Goal: Navigation & Orientation: Find specific page/section

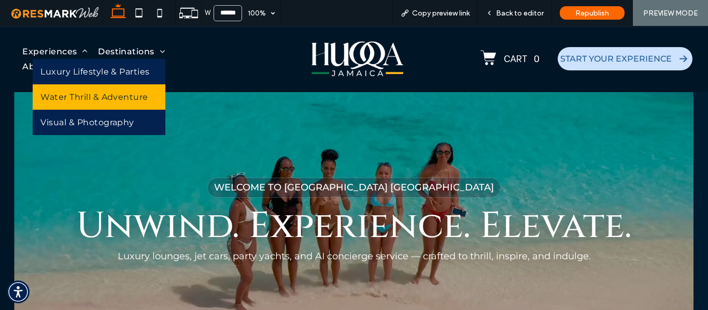
click at [83, 91] on link "Water Thrill & Adventure" at bounding box center [99, 96] width 132 height 25
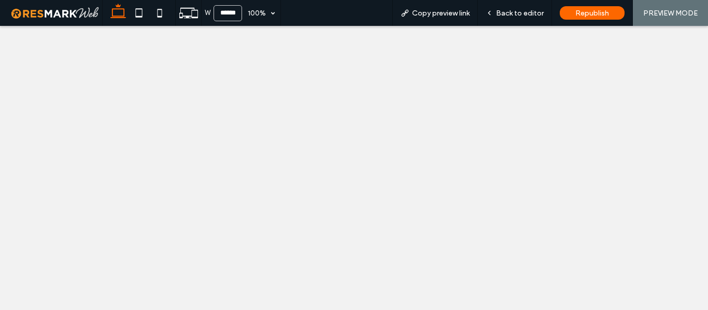
select select
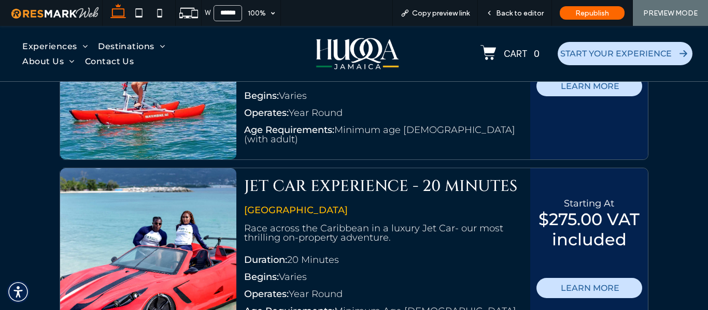
scroll to position [1513, 0]
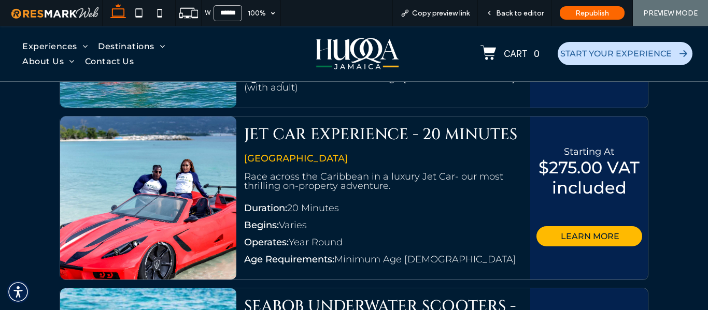
click at [581, 227] on span "LEARN MORE" at bounding box center [589, 236] width 59 height 20
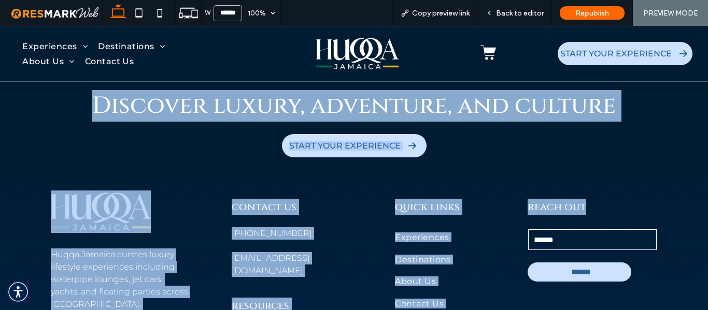
scroll to position [2264, 0]
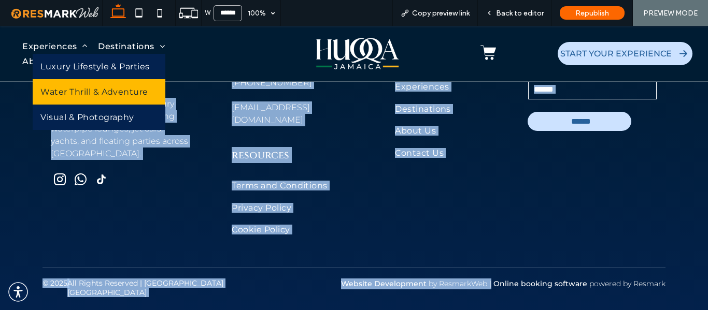
click at [93, 91] on span "Water Thrill & Adventure" at bounding box center [94, 92] width 108 height 10
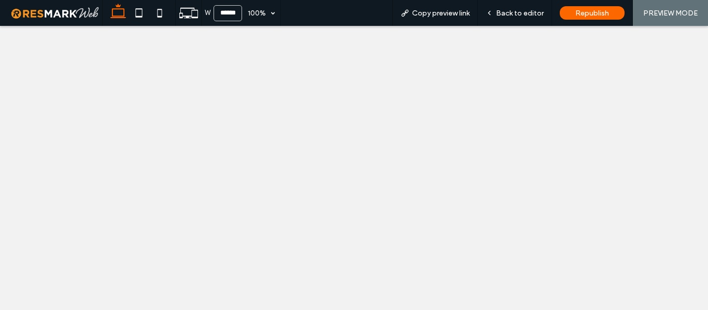
select select
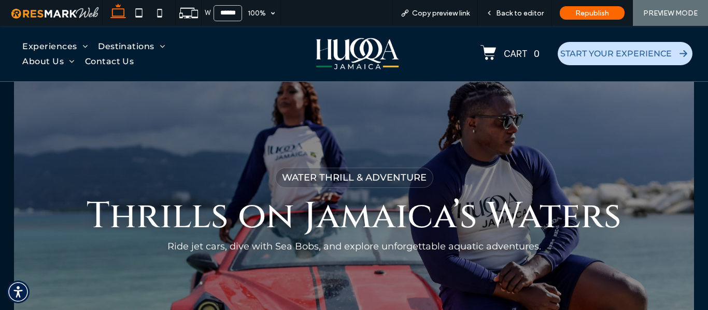
scroll to position [1661, 0]
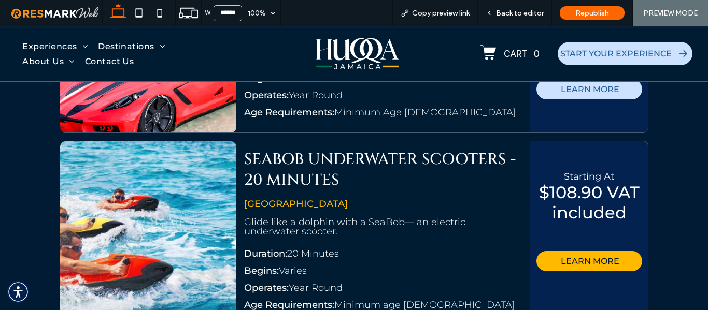
click at [586, 252] on span "LEARN MORE" at bounding box center [589, 261] width 59 height 20
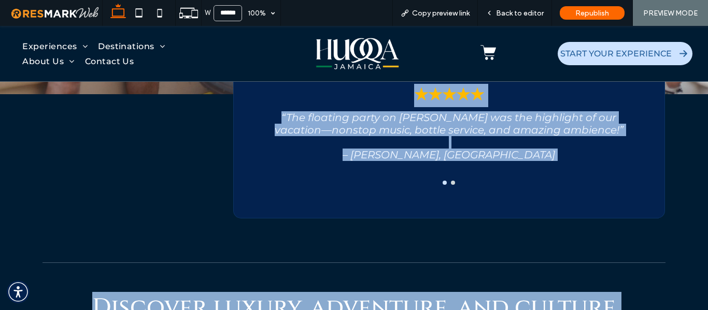
scroll to position [2222, 0]
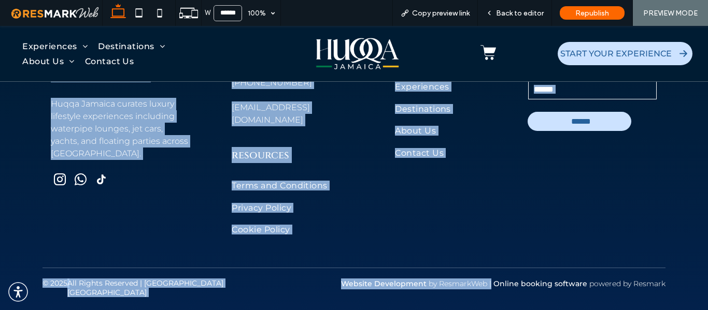
drag, startPoint x: 82, startPoint y: 144, endPoint x: 486, endPoint y: 282, distance: 427.3
copy div "SeaBob Underwater Scooters - 20 Minutes Glide like a dolphin with a SeaBob— an …"
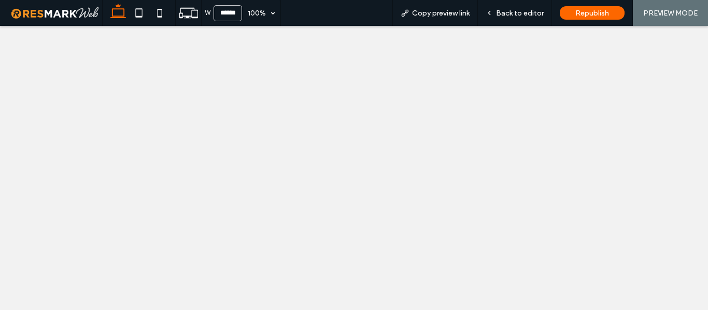
select select
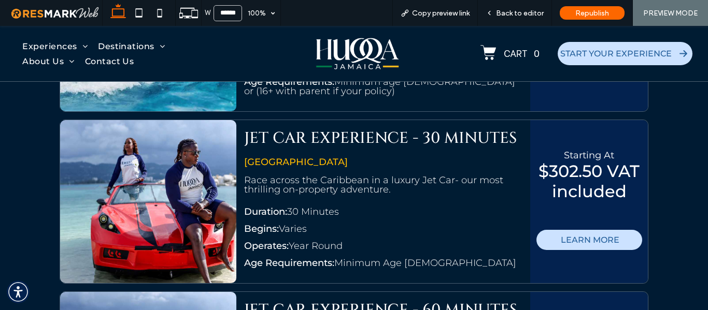
scroll to position [1936, 0]
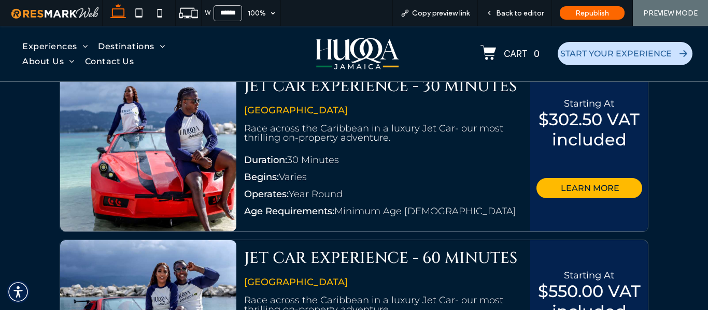
click at [585, 178] on span "LEARN MORE" at bounding box center [589, 188] width 59 height 20
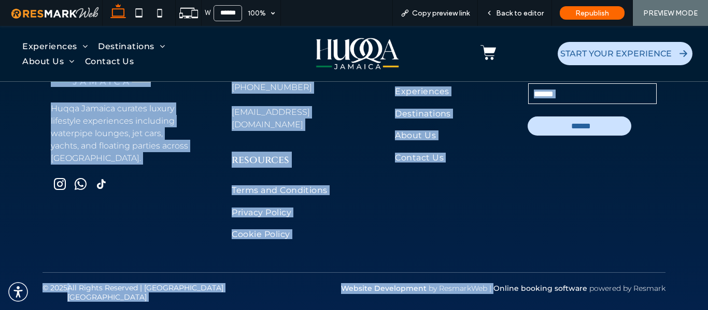
scroll to position [2264, 0]
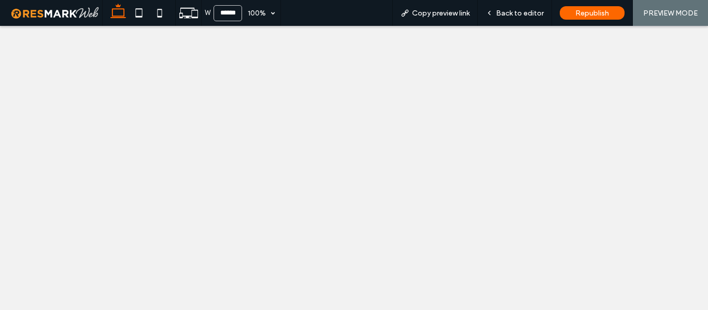
select select
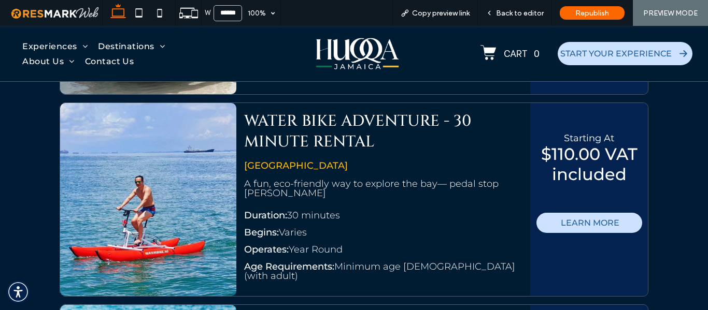
scroll to position [2227, 0]
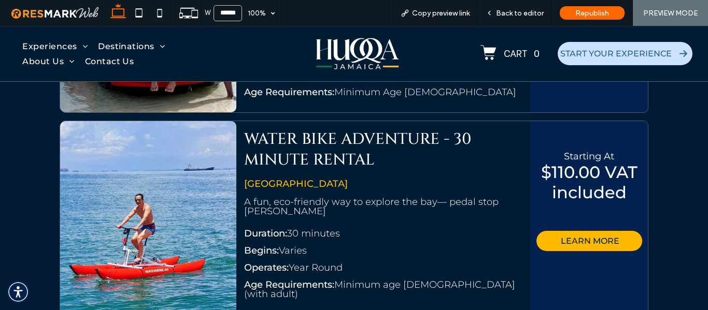
click at [575, 235] on span "LEARN MORE" at bounding box center [589, 241] width 59 height 20
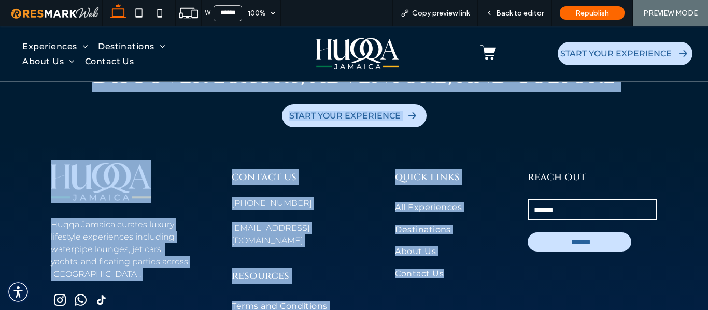
scroll to position [2250, 0]
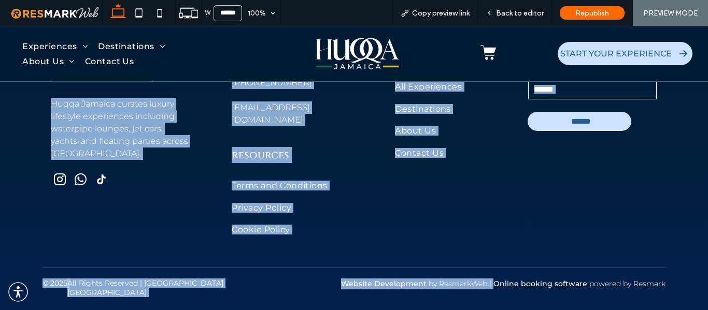
drag, startPoint x: 77, startPoint y: 145, endPoint x: 489, endPoint y: 298, distance: 439.9
copy div "Water Bike Adventure - 30 Minute Rental A fun, eco-friendly way to explore the …"
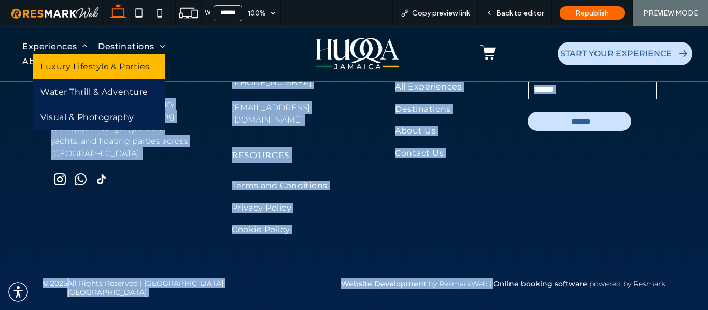
click at [93, 73] on link "Luxury Lifestyle & Parties" at bounding box center [99, 66] width 132 height 25
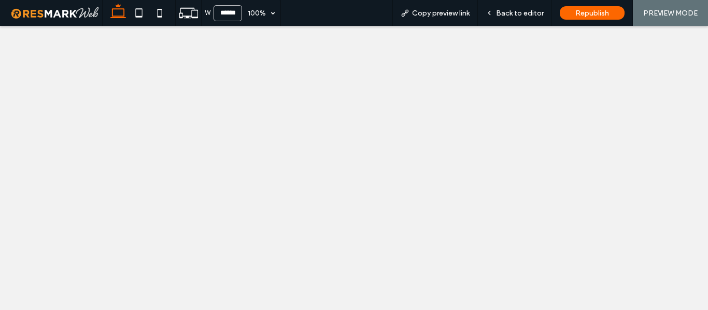
select select
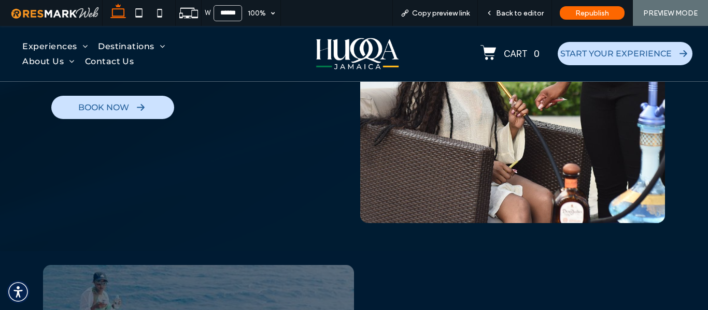
scroll to position [518, 0]
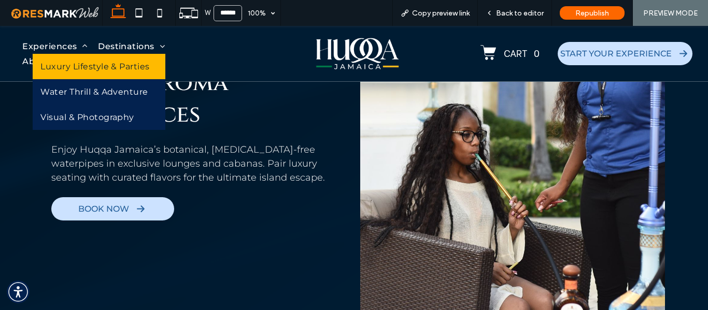
click at [84, 67] on span "Luxury Lifestyle & Parties" at bounding box center [94, 67] width 109 height 10
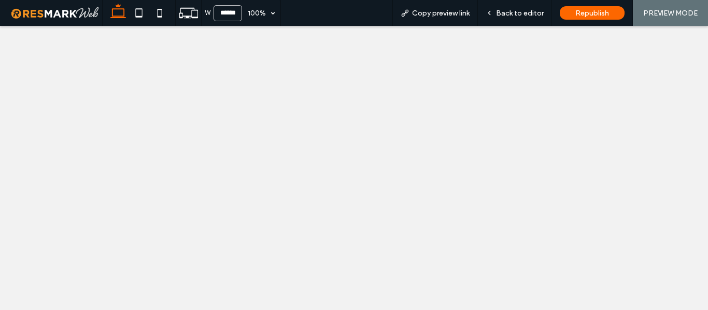
select select
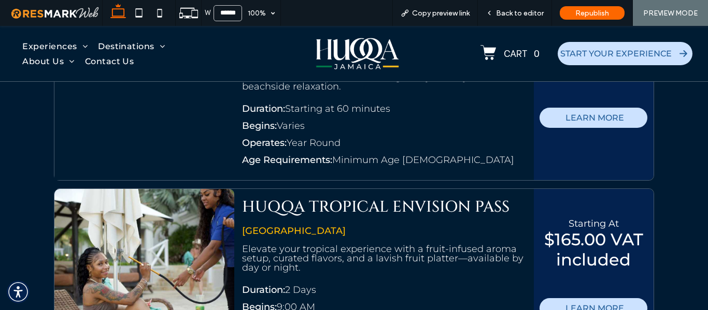
scroll to position [1347, 0]
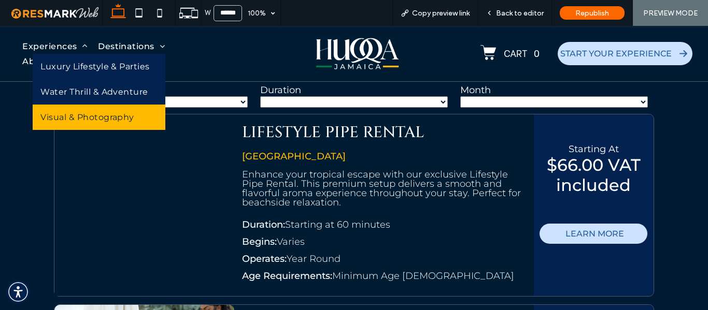
click at [85, 116] on span "Visual & Photography" at bounding box center [87, 117] width 94 height 10
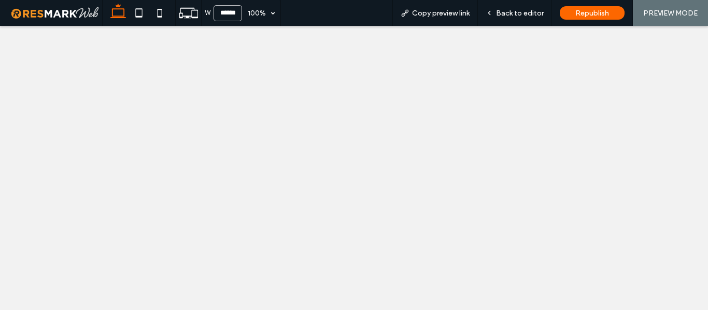
select select
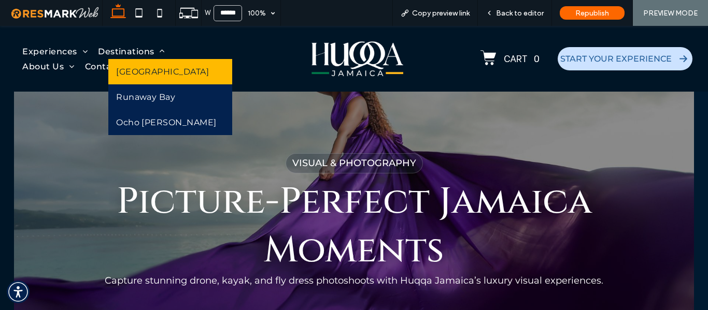
click at [157, 73] on span "[GEOGRAPHIC_DATA]" at bounding box center [162, 72] width 93 height 10
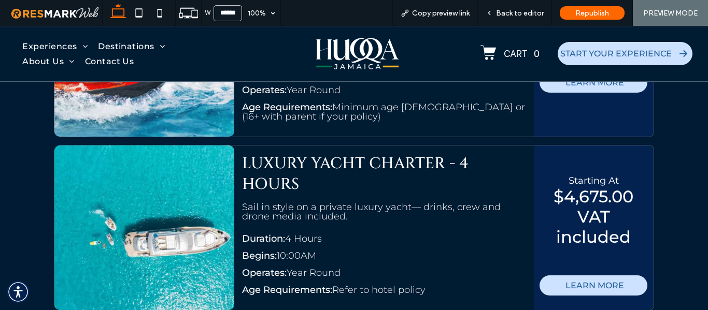
scroll to position [3857, 0]
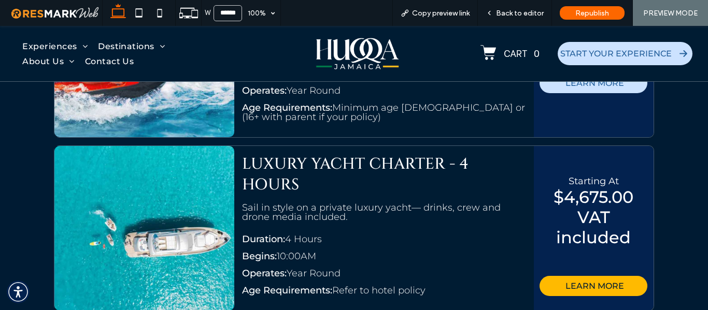
click at [574, 276] on span "LEARN MORE" at bounding box center [594, 286] width 59 height 20
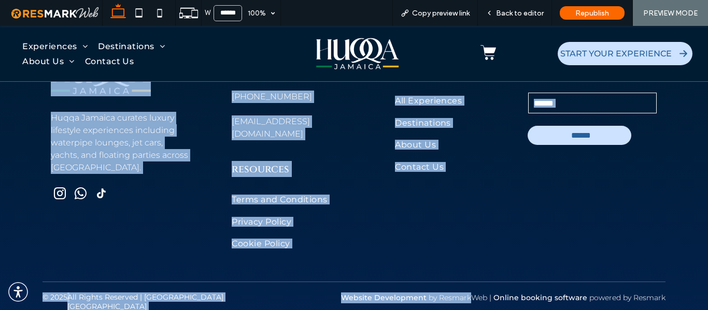
scroll to position [2250, 0]
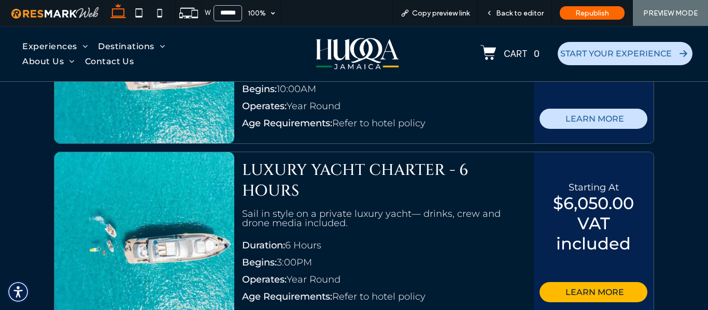
scroll to position [4092, 0]
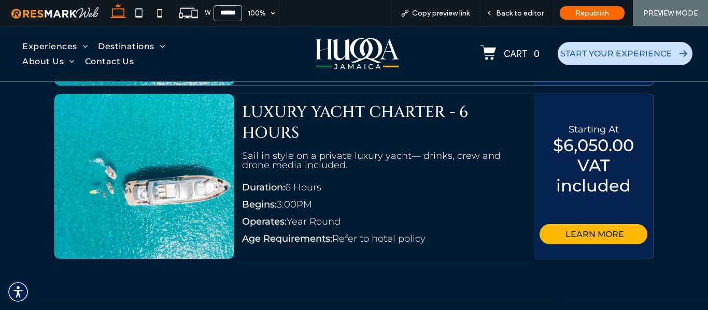
click at [592, 224] on span "LEARN MORE" at bounding box center [594, 234] width 59 height 20
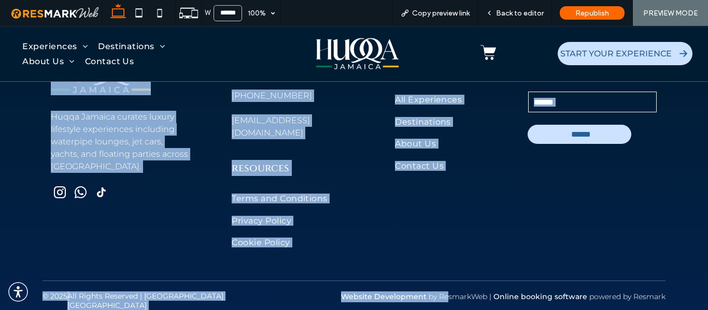
scroll to position [2250, 0]
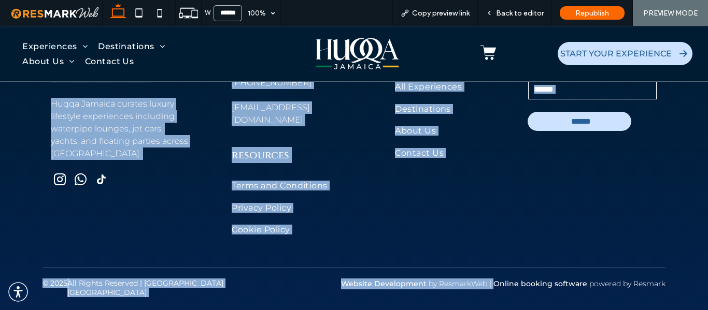
drag, startPoint x: 94, startPoint y: 175, endPoint x: 492, endPoint y: 295, distance: 415.7
copy div "Loremi Dolor Sitamet - 0 Conse Adip el seddo ei t incidid utlabo etdol— magnaa,…"
